Goal: Entertainment & Leisure: Consume media (video, audio)

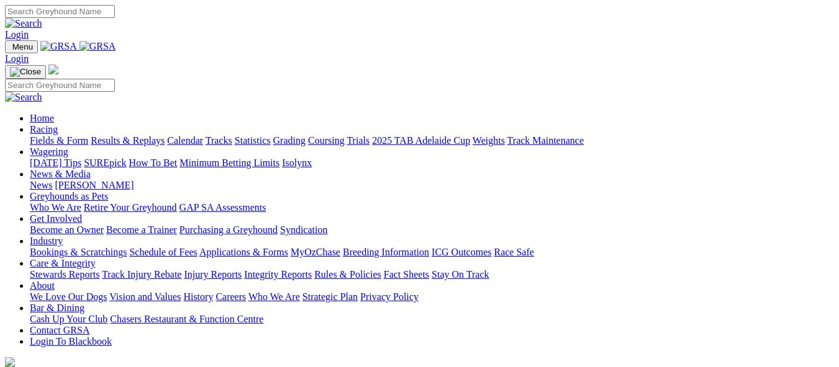
click at [160, 135] on link "Results & Replays" at bounding box center [128, 140] width 74 height 11
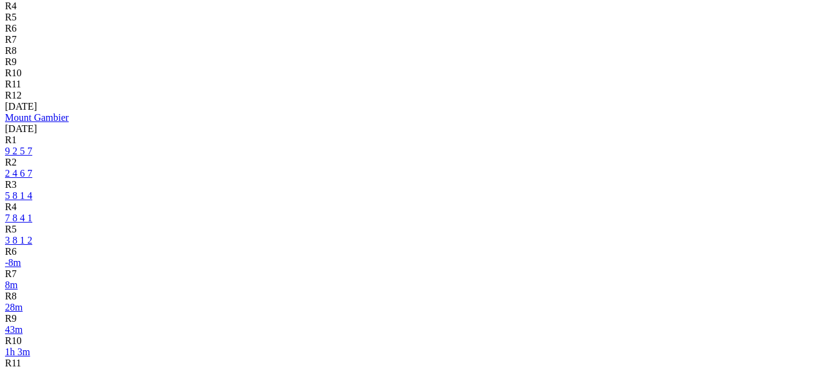
scroll to position [497, 0]
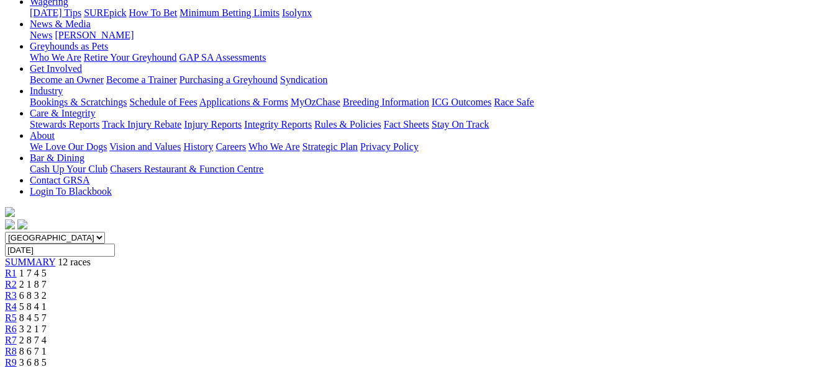
scroll to position [186, 0]
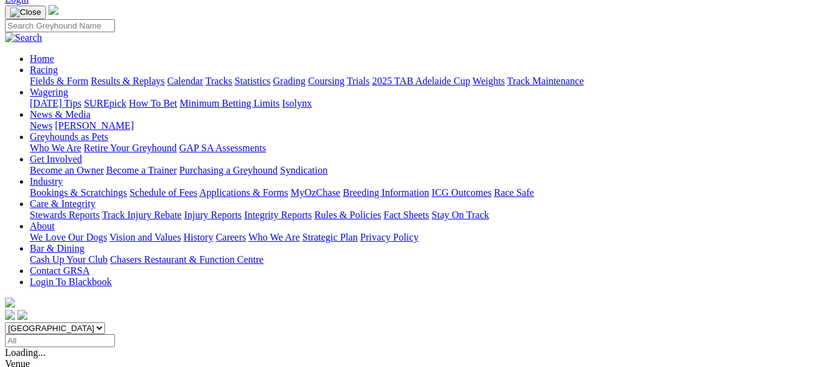
scroll to position [124, 0]
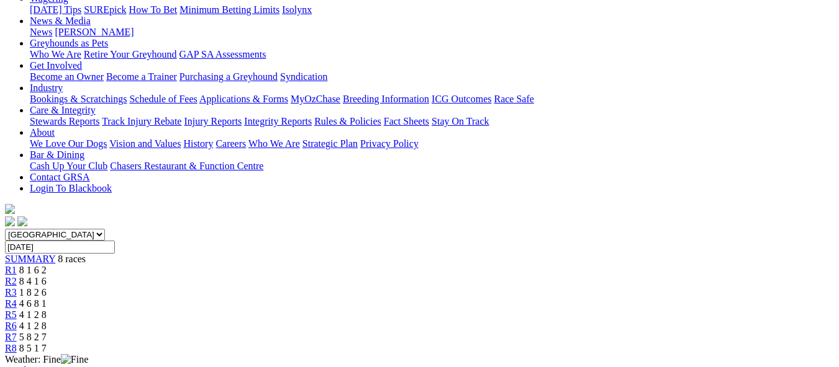
scroll to position [186, 0]
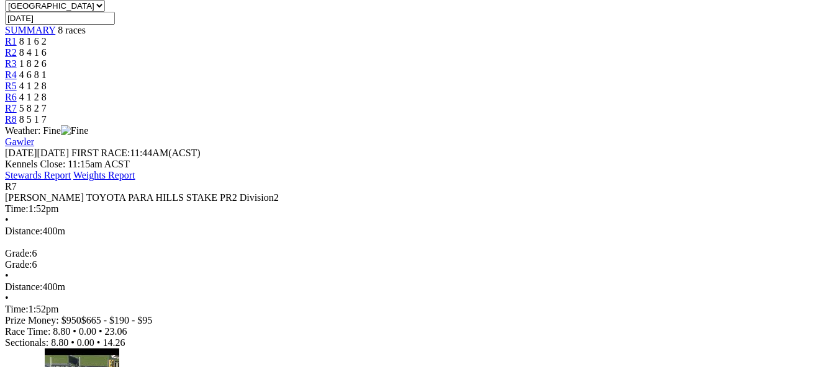
scroll to position [435, 0]
